Goal: Task Accomplishment & Management: Manage account settings

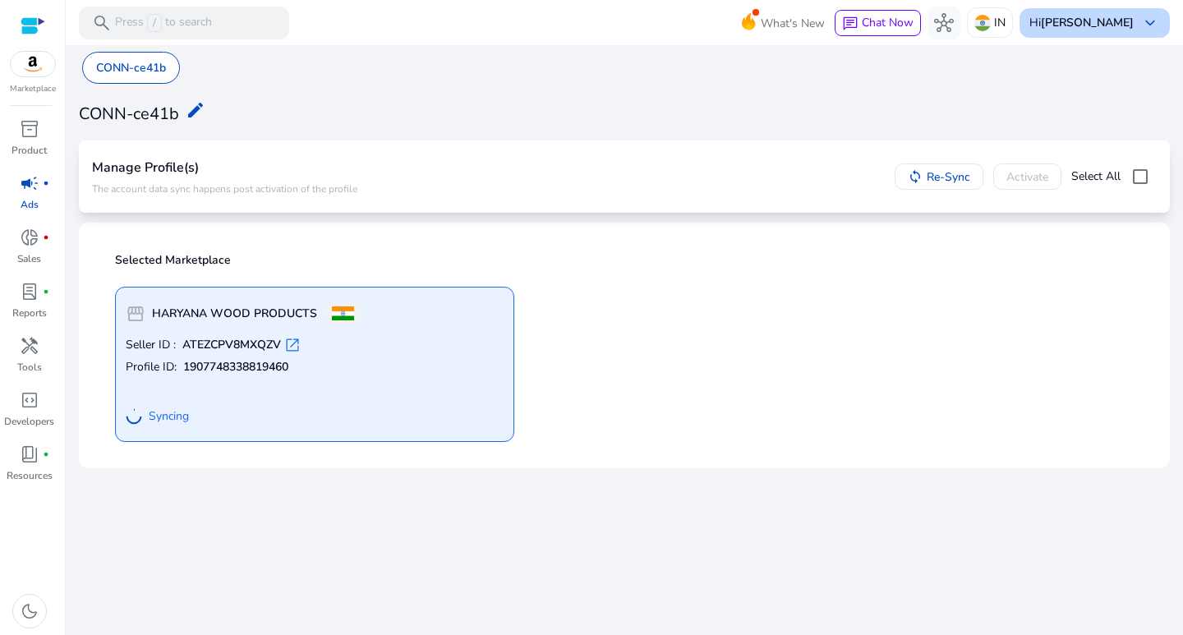
click at [1116, 21] on b "[PERSON_NAME]" at bounding box center [1087, 23] width 93 height 16
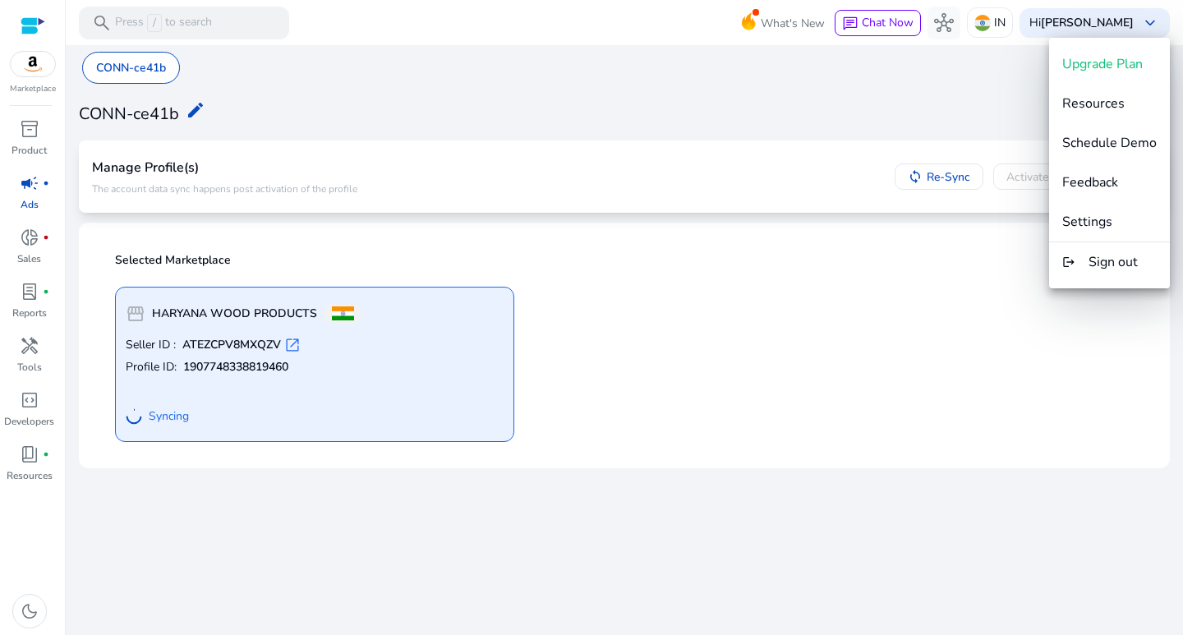
click at [932, 448] on div at bounding box center [591, 317] width 1183 height 635
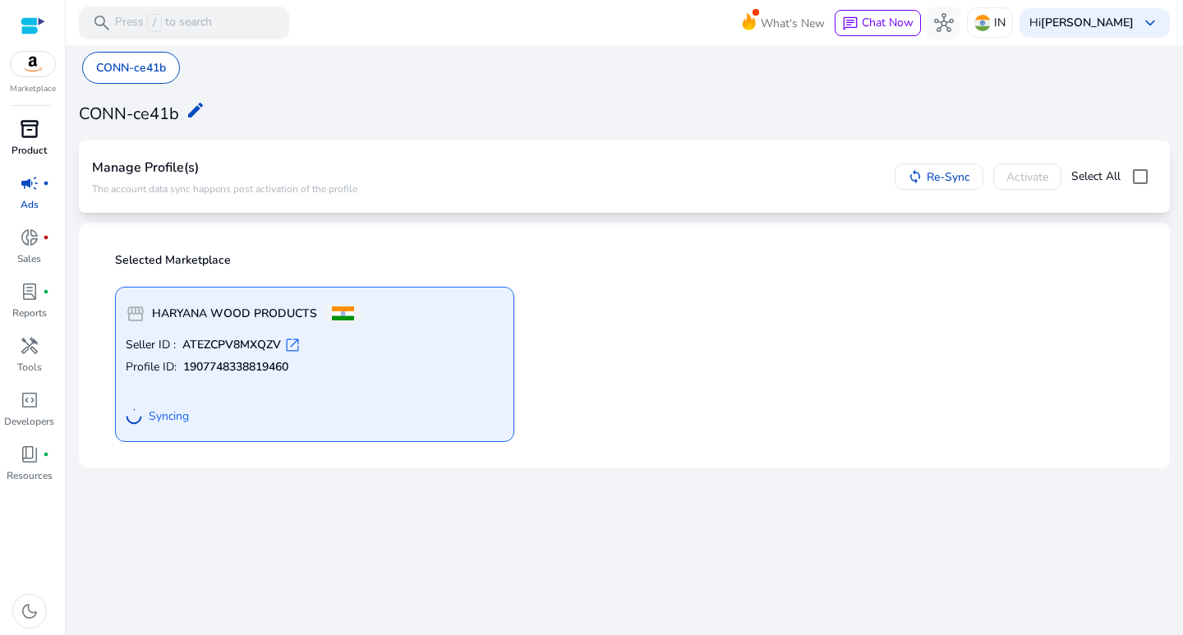
click at [21, 123] on span "inventory_2" at bounding box center [30, 129] width 20 height 20
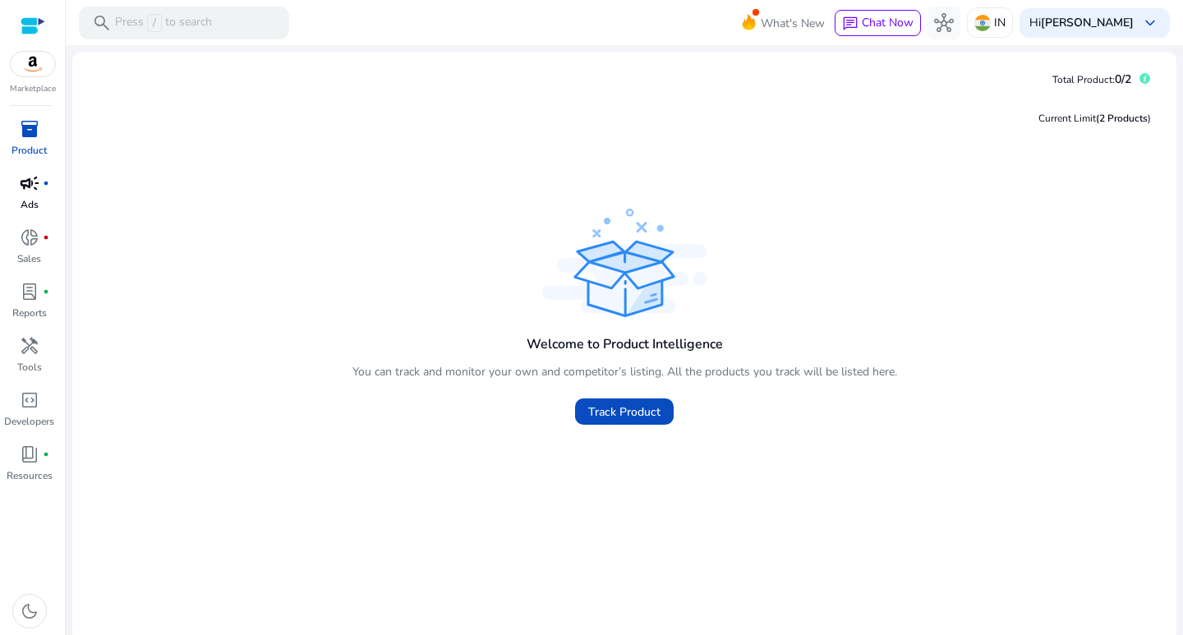
click at [20, 183] on span "campaign" at bounding box center [30, 183] width 20 height 20
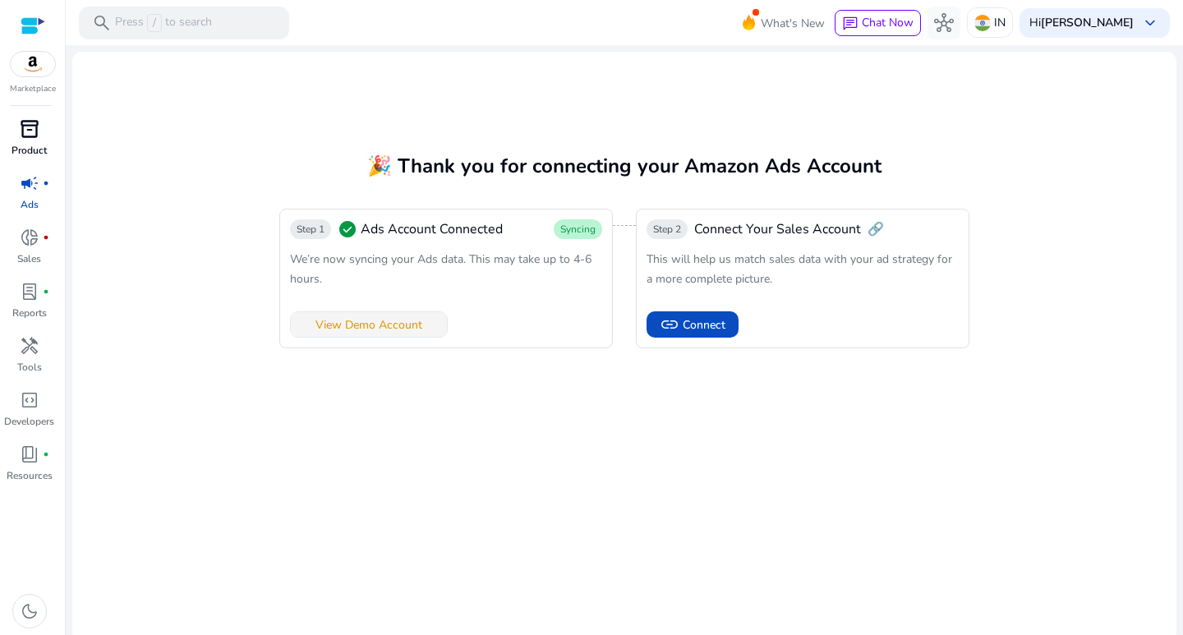
click at [362, 325] on span "View Demo Account" at bounding box center [368, 324] width 107 height 17
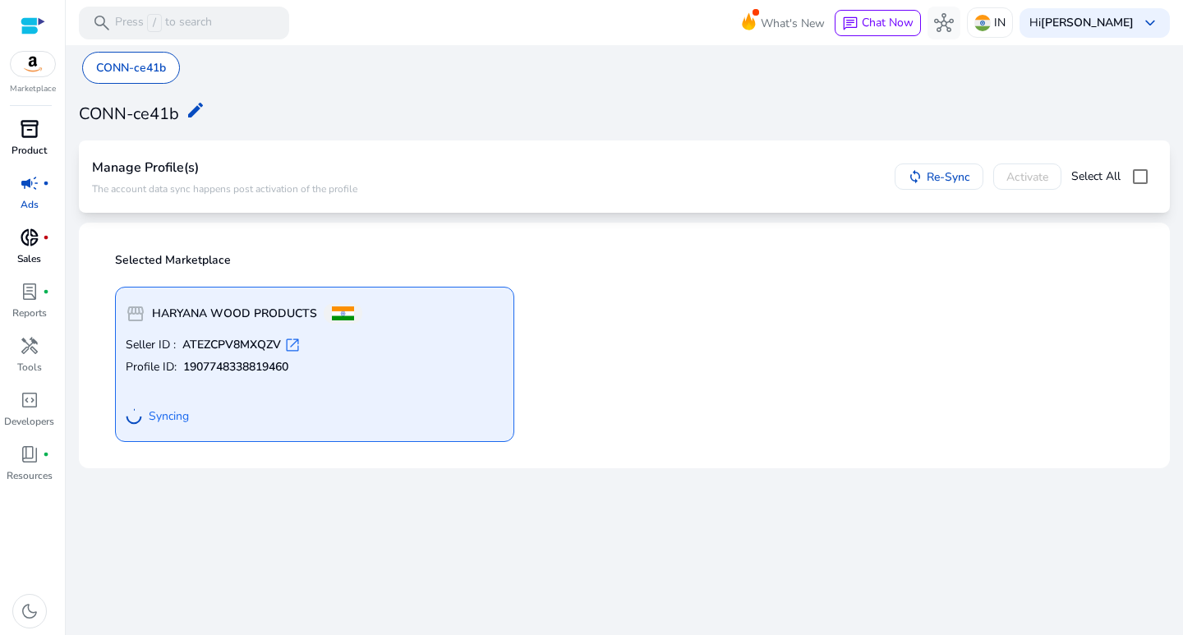
click at [22, 239] on span "donut_small" at bounding box center [30, 238] width 20 height 20
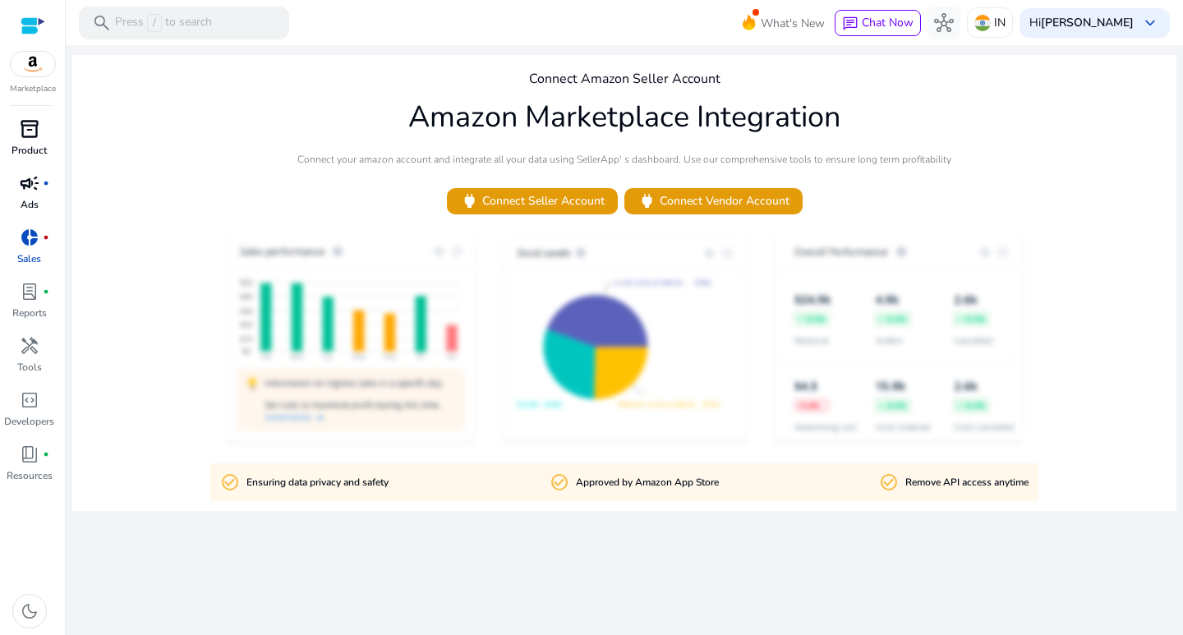
click at [1130, 237] on div at bounding box center [624, 339] width 1104 height 216
click at [17, 185] on div "campaign fiber_manual_record" at bounding box center [30, 183] width 46 height 26
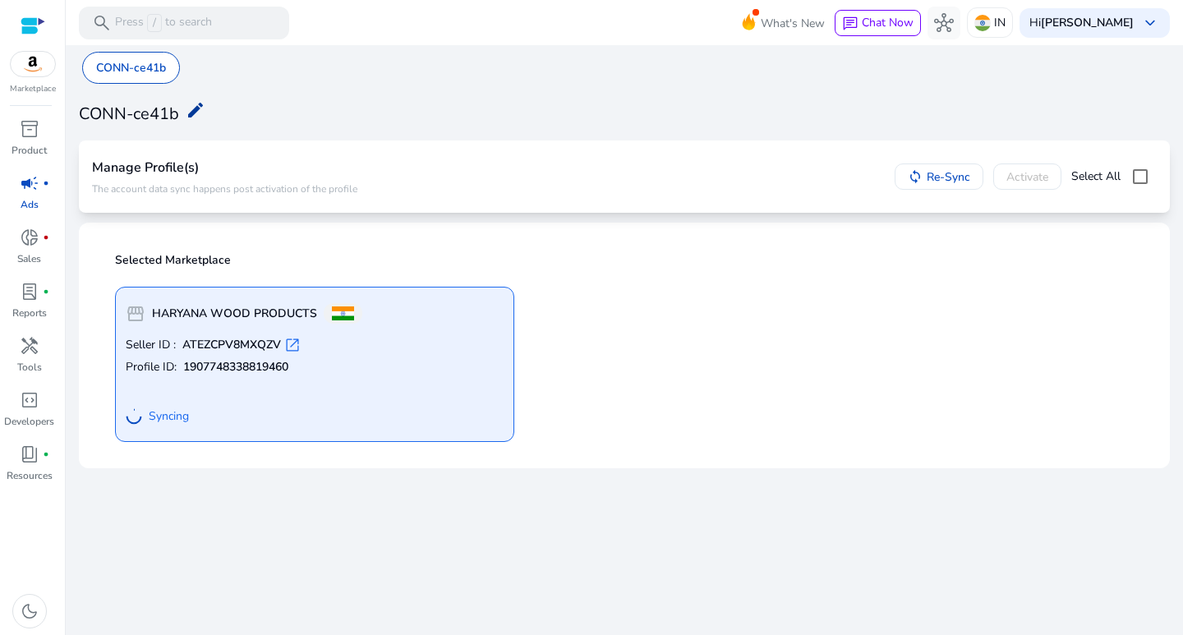
click at [187, 112] on mat-icon "edit" at bounding box center [196, 110] width 20 height 20
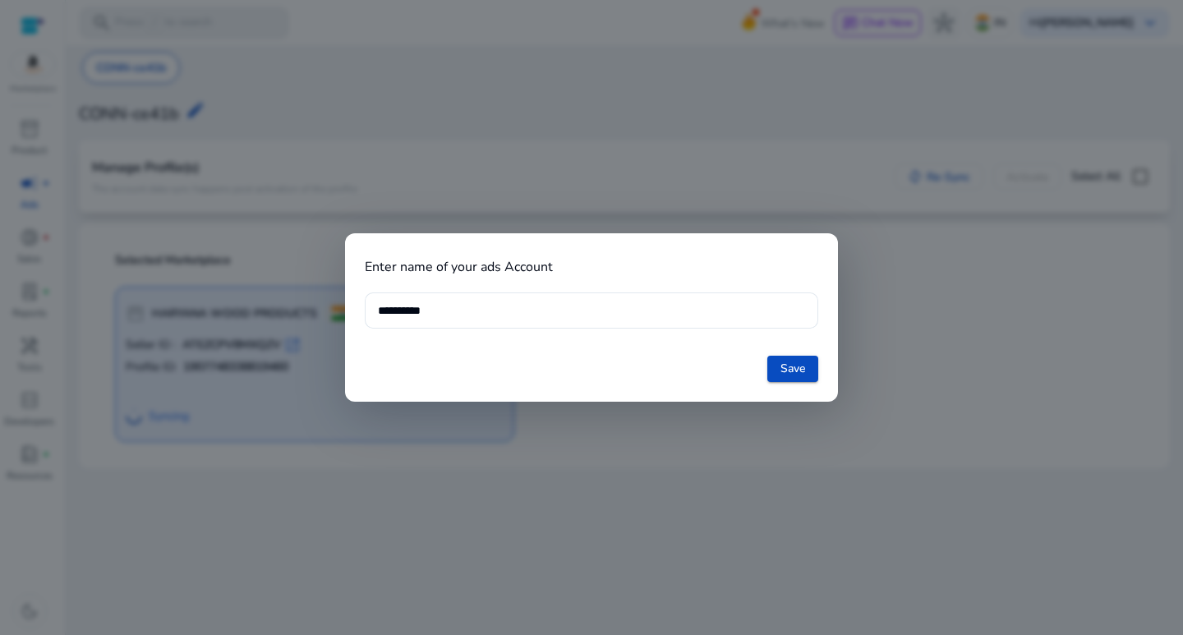
click at [573, 134] on div at bounding box center [591, 317] width 1183 height 635
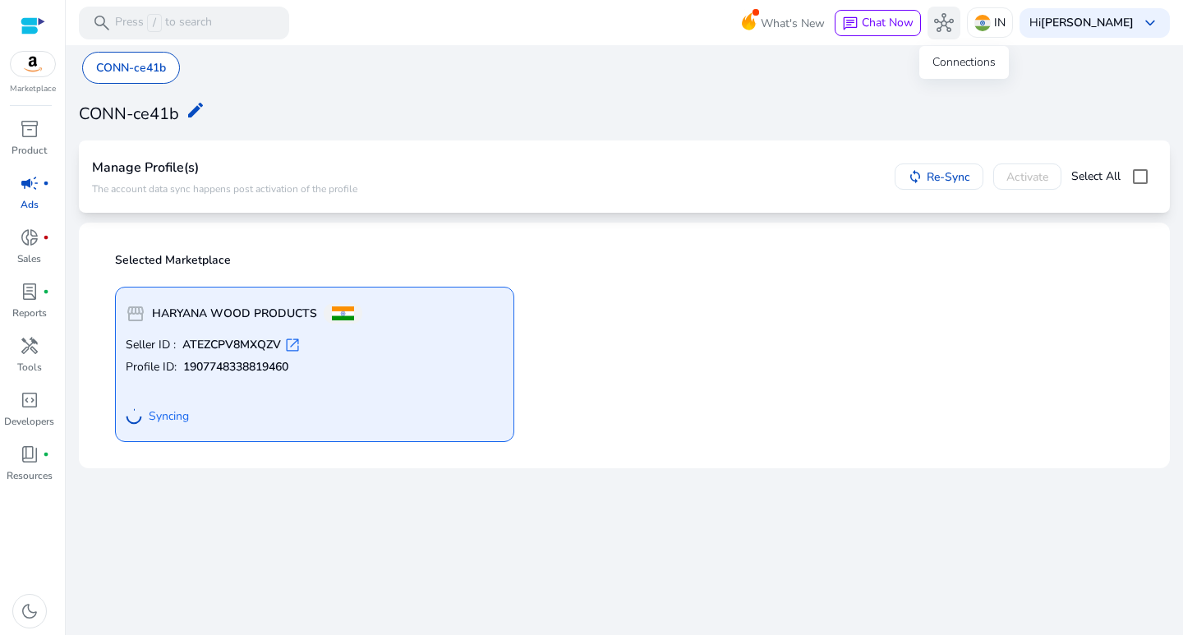
click at [954, 15] on span "hub" at bounding box center [944, 23] width 20 height 20
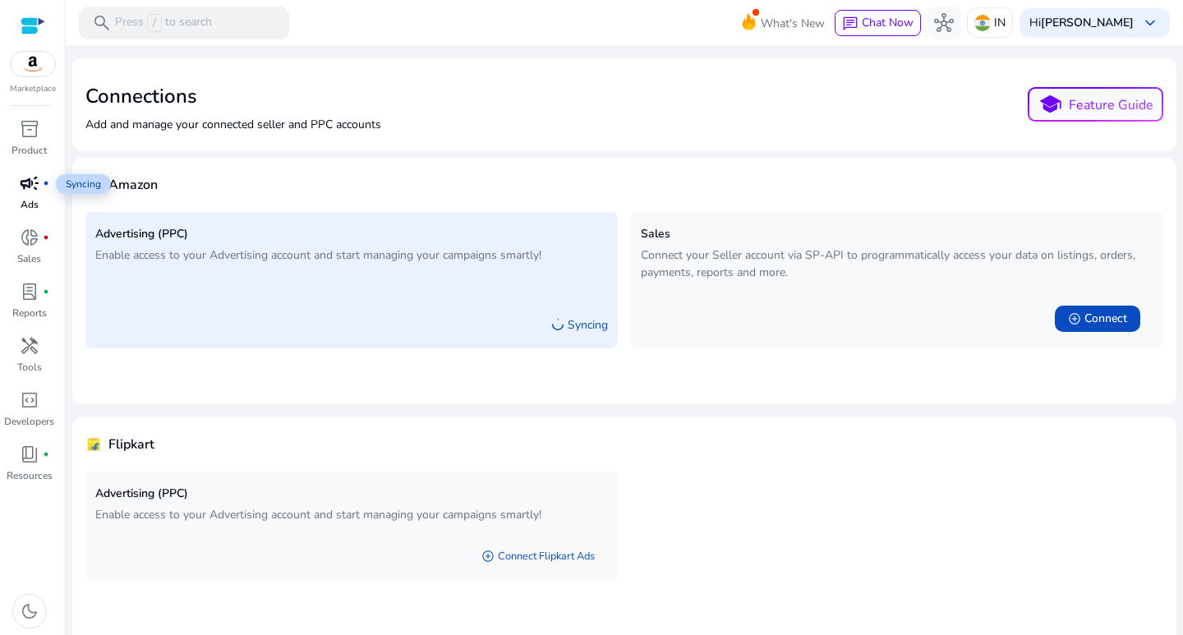
click at [35, 180] on span "campaign" at bounding box center [30, 183] width 20 height 20
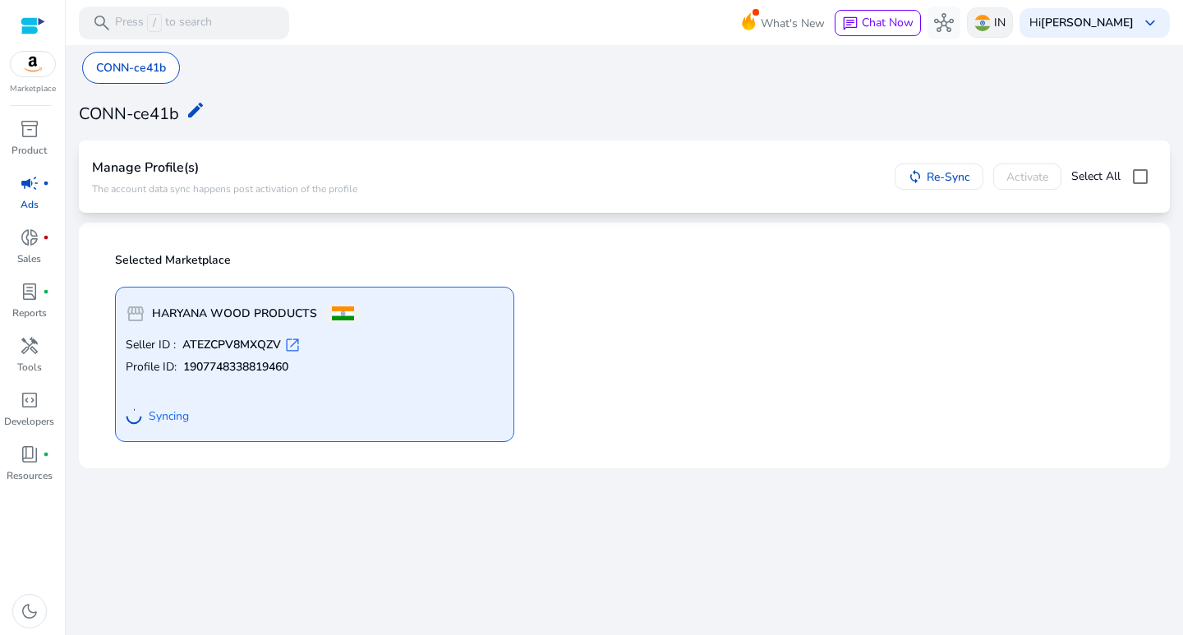
click at [991, 18] on img at bounding box center [982, 23] width 16 height 16
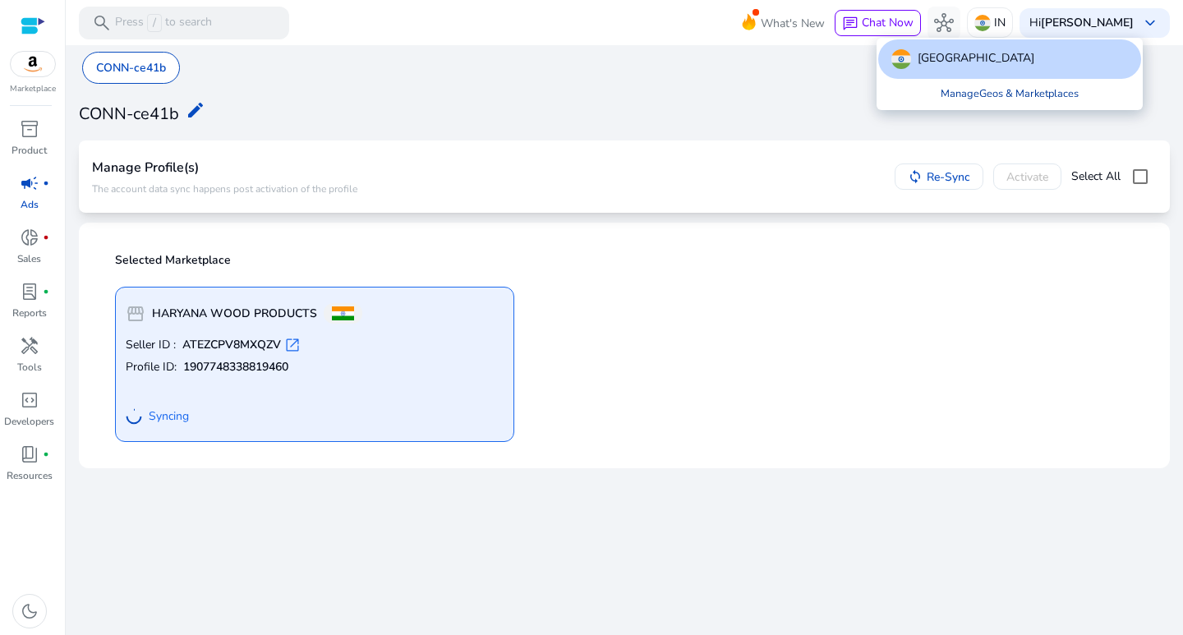
click at [986, 92] on link "Manage Geos & Marketplaces" at bounding box center [1009, 94] width 164 height 30
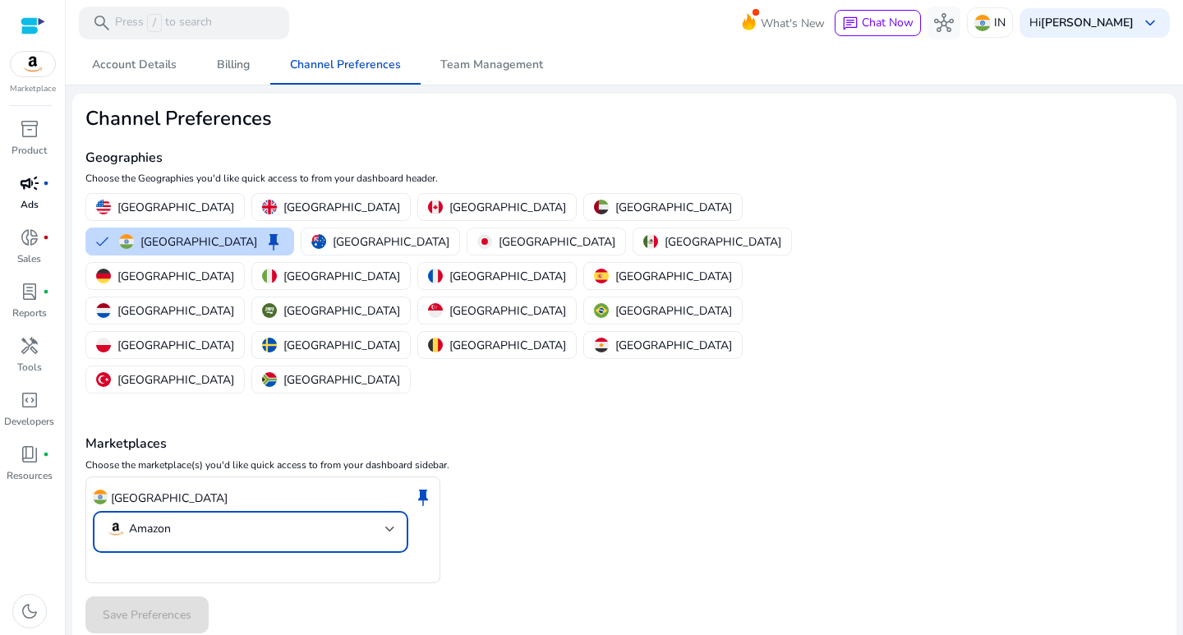
click at [391, 526] on div at bounding box center [390, 529] width 10 height 7
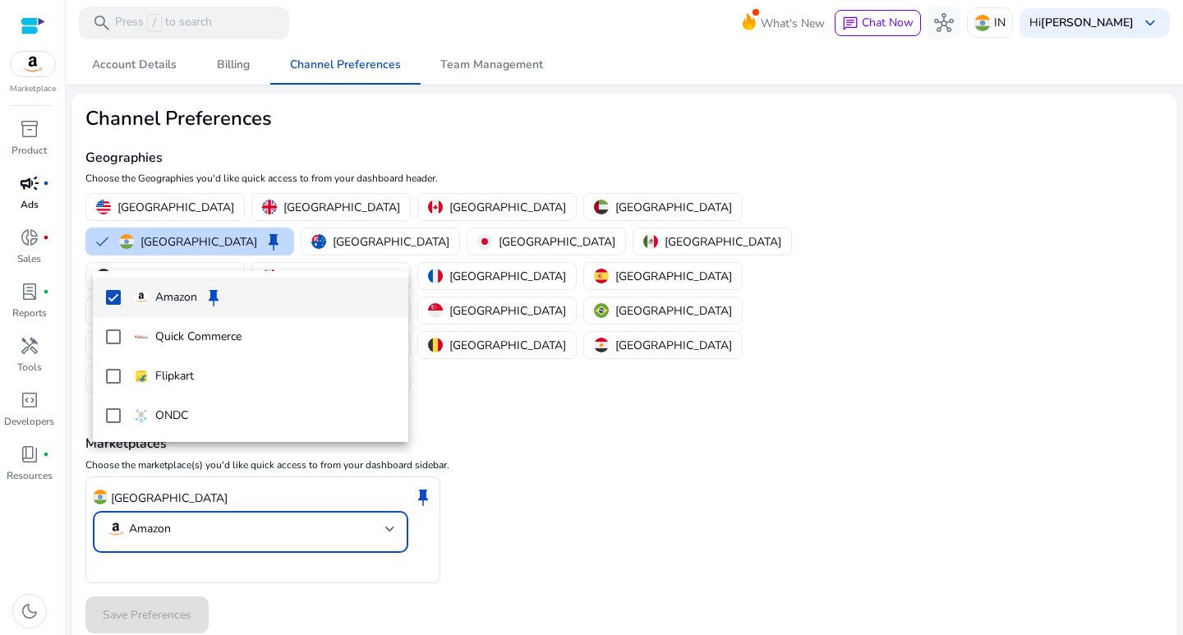
click at [629, 504] on div at bounding box center [591, 317] width 1183 height 635
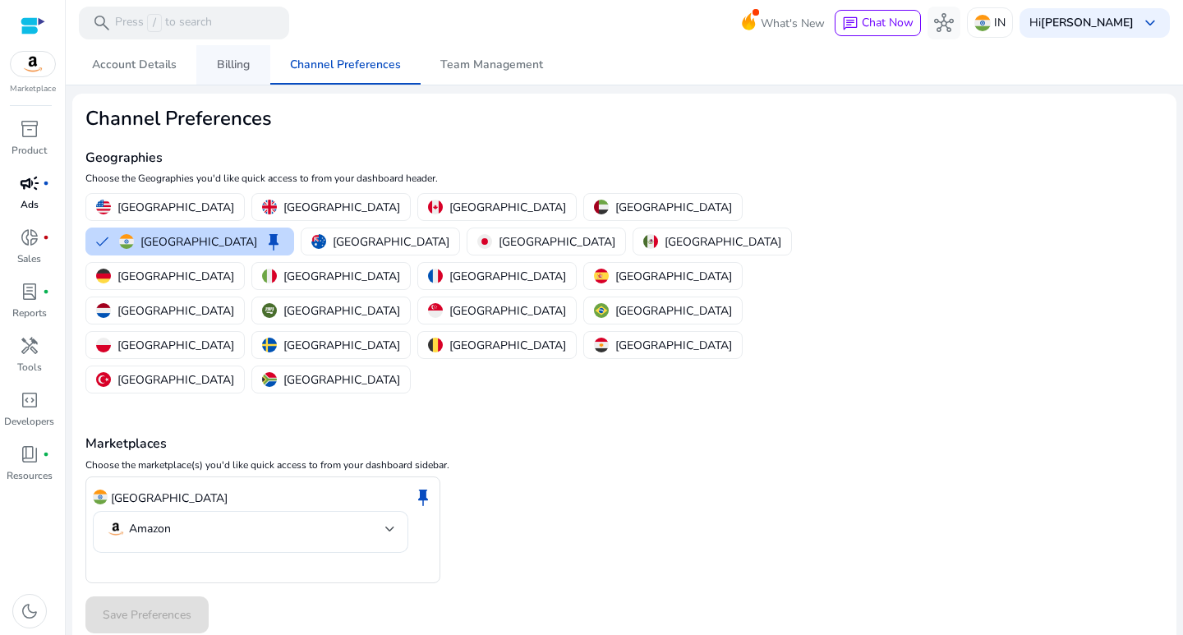
click at [229, 59] on span "Billing" at bounding box center [233, 65] width 33 height 12
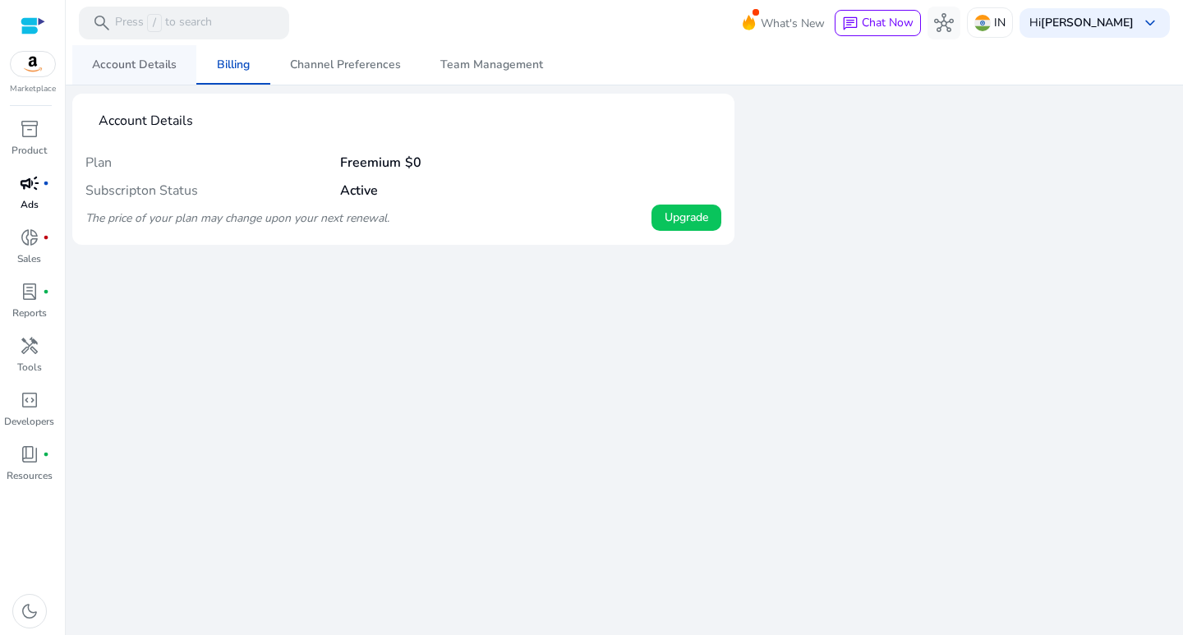
click at [139, 62] on span "Account Details" at bounding box center [134, 65] width 85 height 12
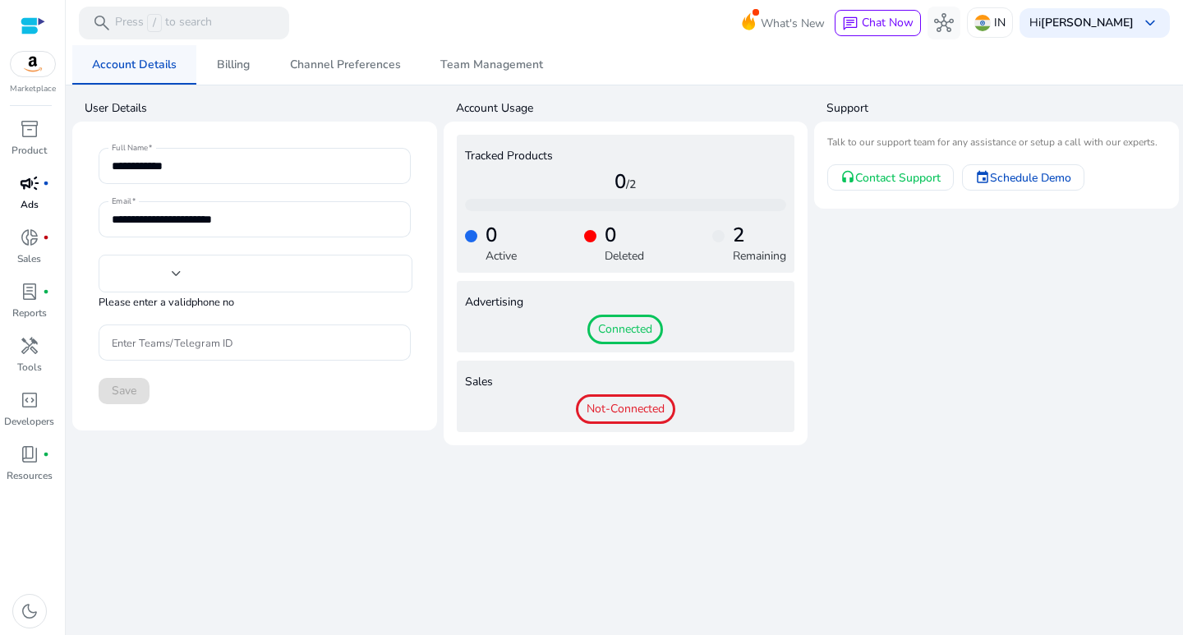
type input "***"
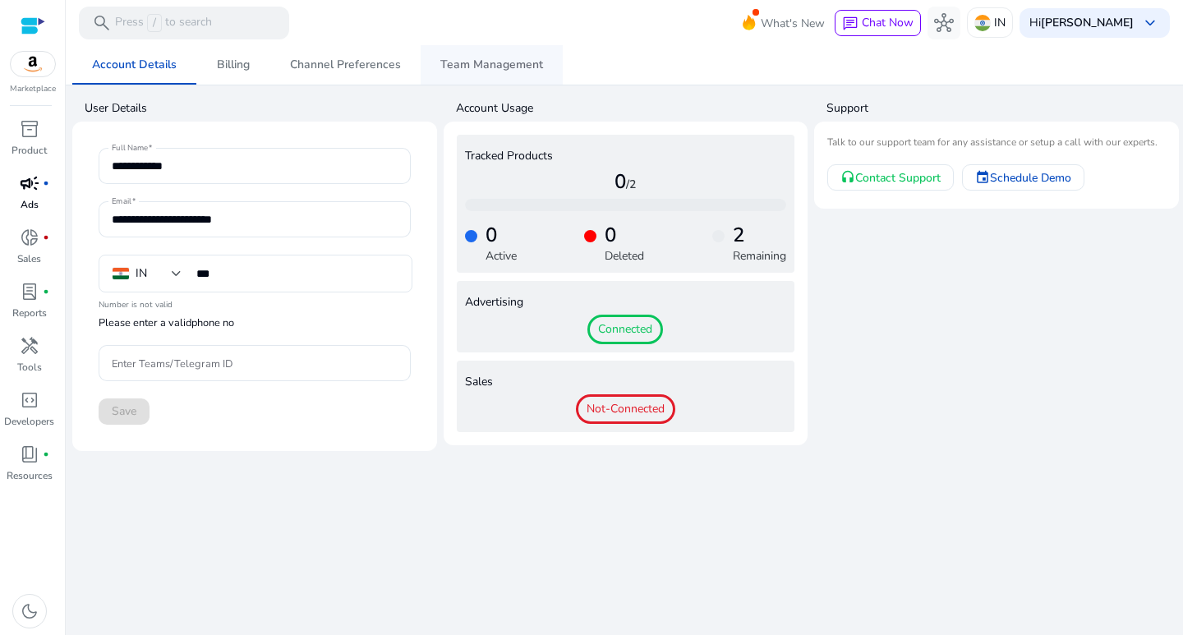
click at [467, 63] on span "Team Management" at bounding box center [491, 65] width 103 height 12
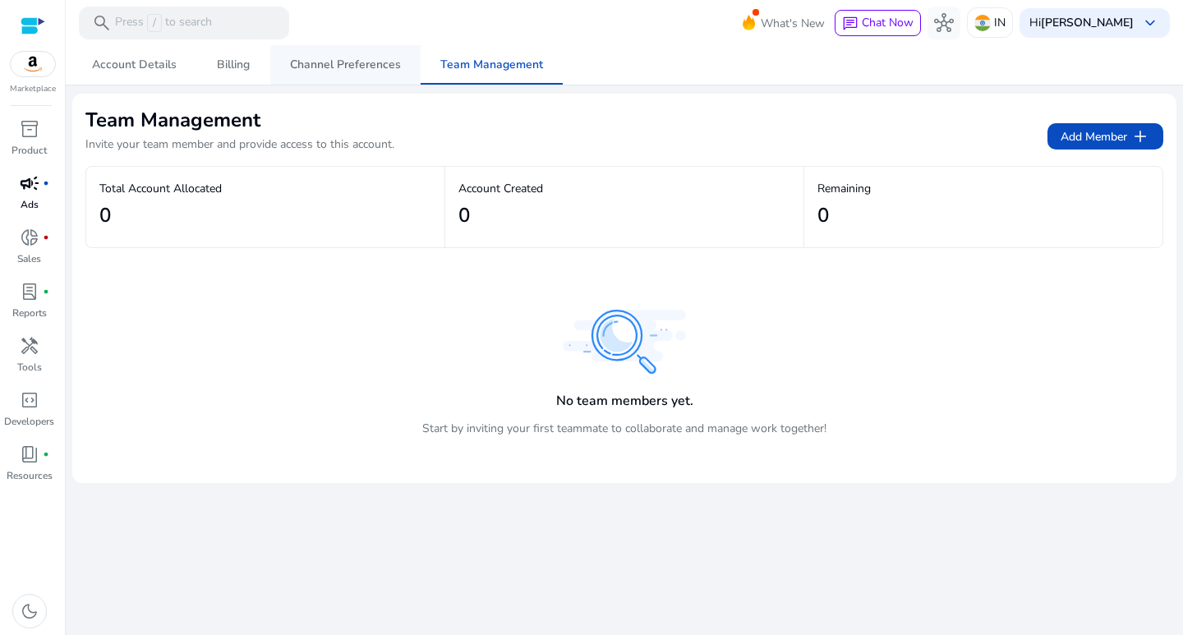
click at [330, 67] on span "Channel Preferences" at bounding box center [345, 65] width 111 height 12
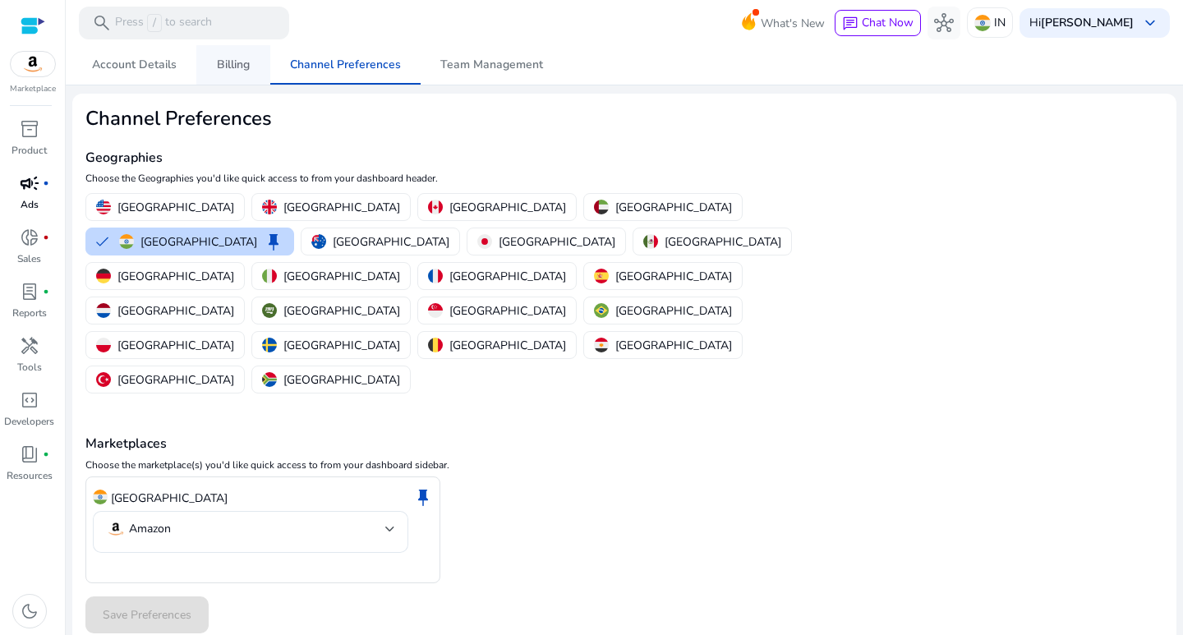
click at [241, 59] on span "Billing" at bounding box center [233, 65] width 33 height 12
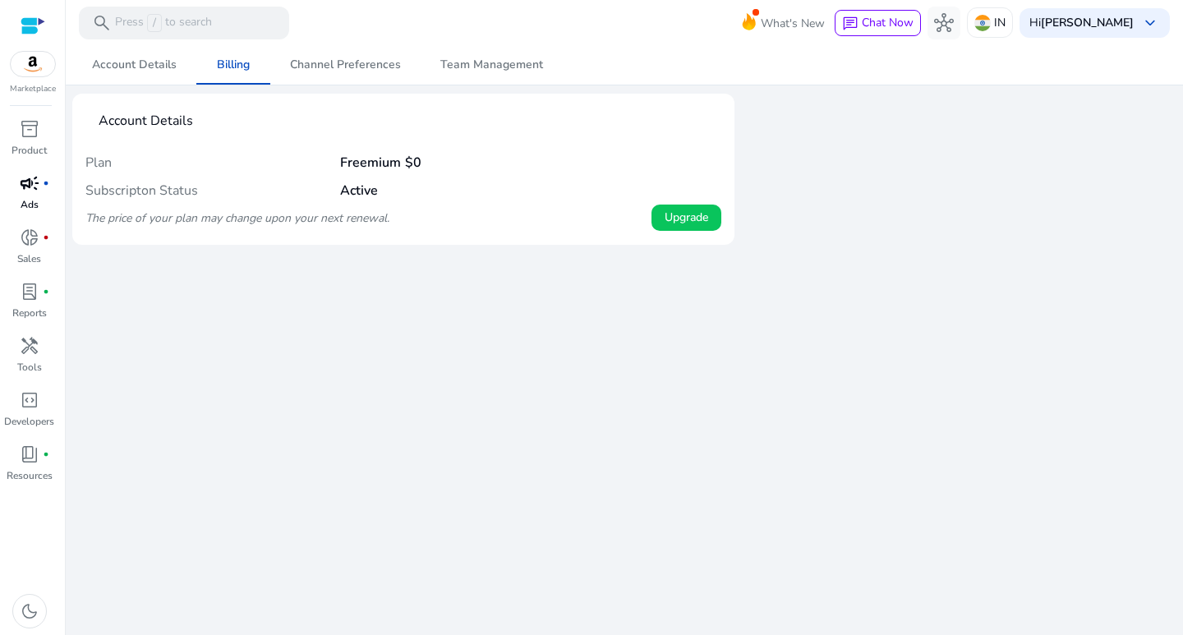
click at [30, 190] on span "campaign" at bounding box center [30, 183] width 20 height 20
